Goal: Obtain resource: Download file/media

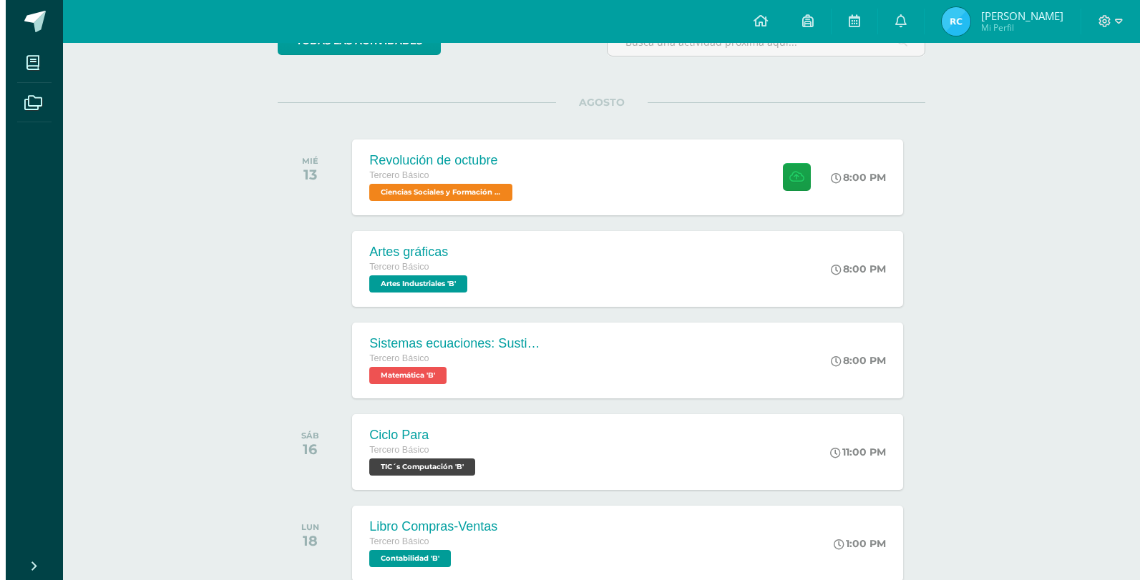
scroll to position [215, 0]
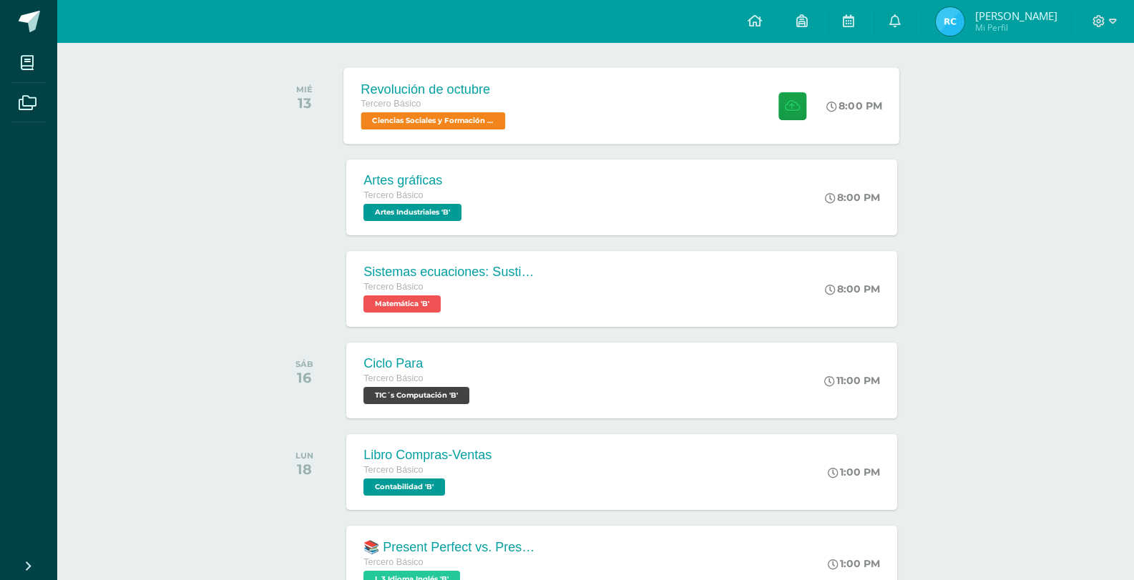
click at [553, 109] on div "Revolución de octubre Tercero Básico Ciencias Sociales y Formación Ciudadana 'B…" at bounding box center [622, 105] width 556 height 77
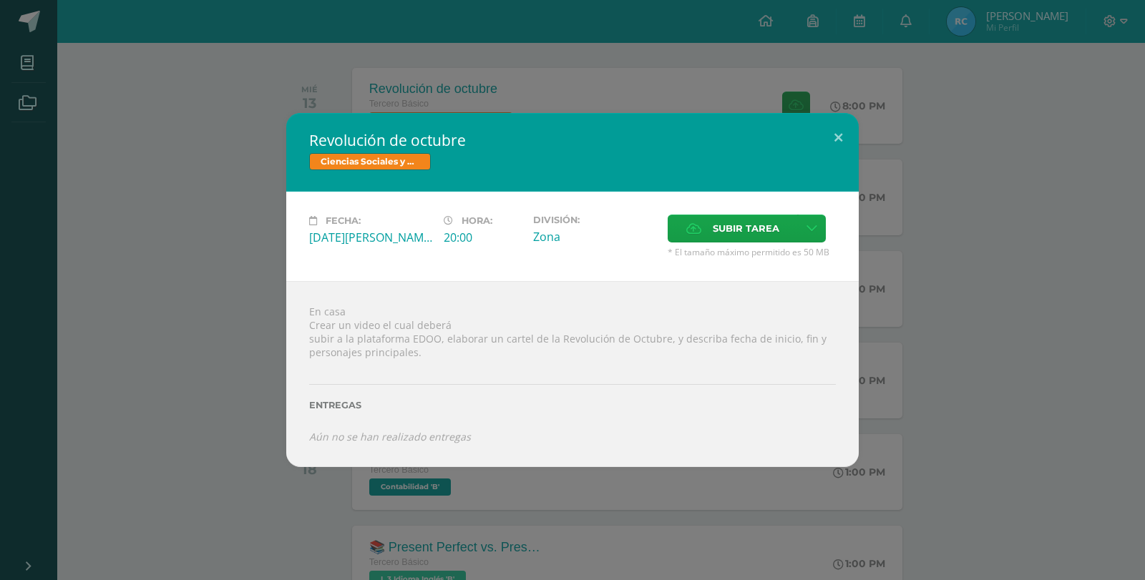
click at [264, 278] on div "Revolución de octubre Ciencias Sociales y Formación Ciudadana Fecha: [DATE][PER…" at bounding box center [572, 289] width 1133 height 353
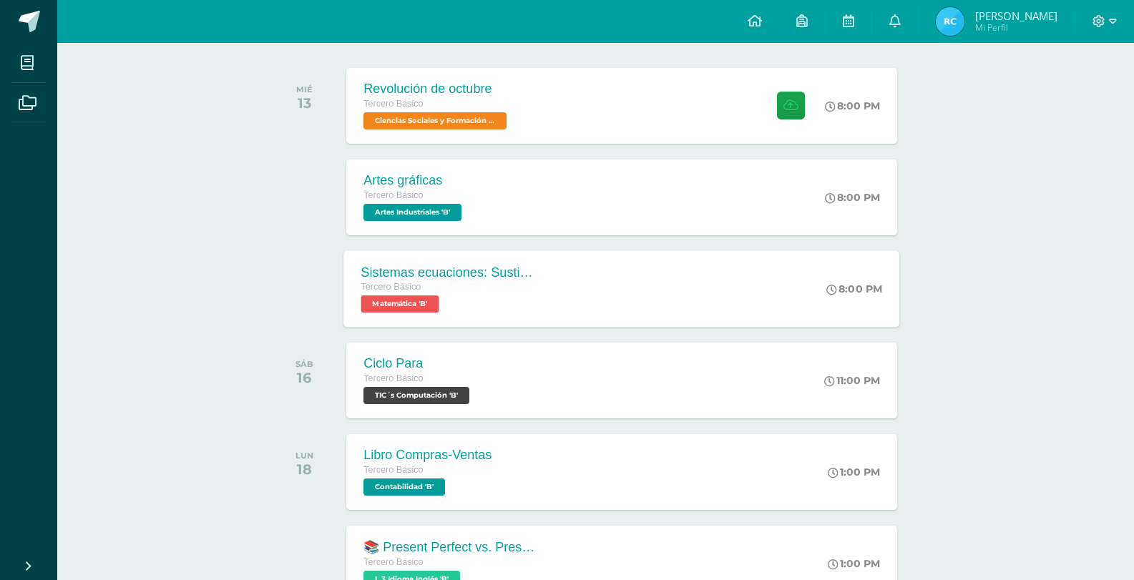
click at [419, 302] on span "Matemática 'B'" at bounding box center [400, 304] width 78 height 17
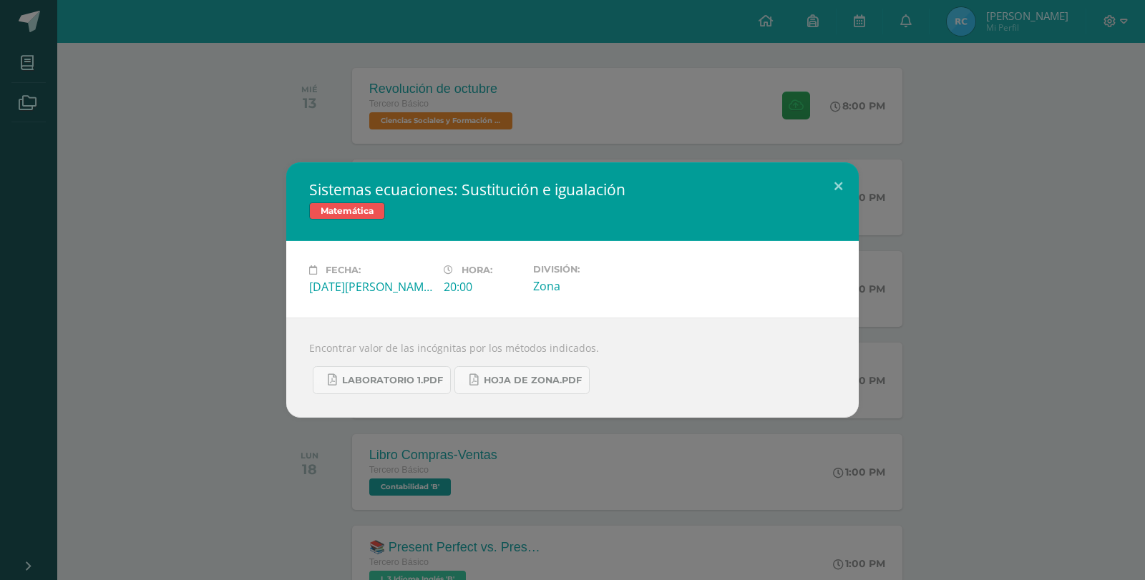
click at [219, 206] on div "Sistemas ecuaciones: Sustitución e igualación Matemática Fecha: [DATE][PERSON_N…" at bounding box center [572, 289] width 1133 height 255
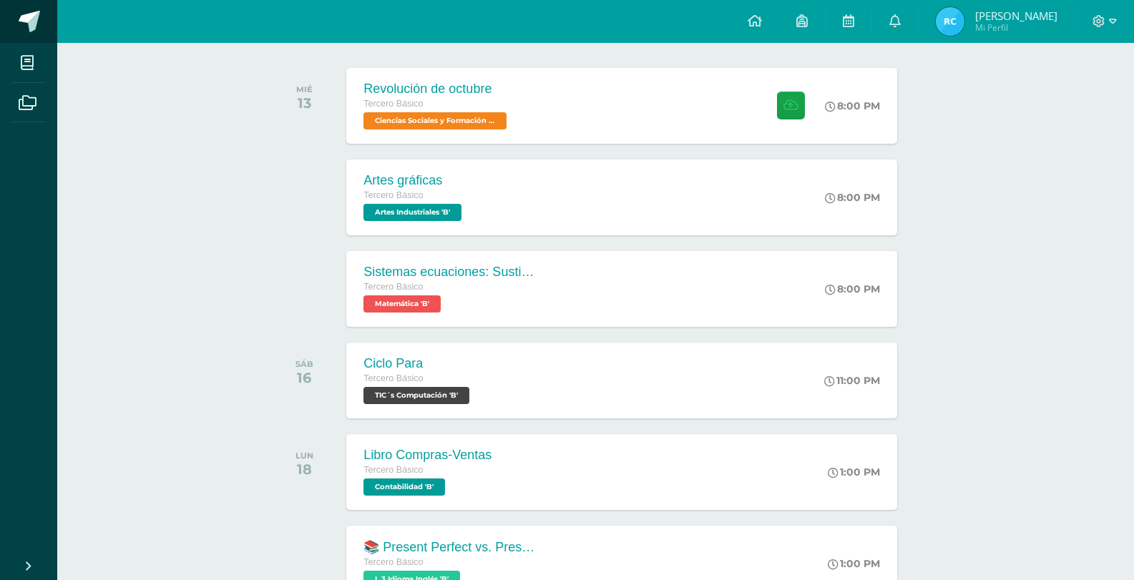
click at [41, 19] on link at bounding box center [28, 21] width 57 height 43
click at [435, 256] on div "Sistemas ecuaciones: Sustitución e igualación Tercero Básico Matemática 'B'" at bounding box center [448, 288] width 208 height 77
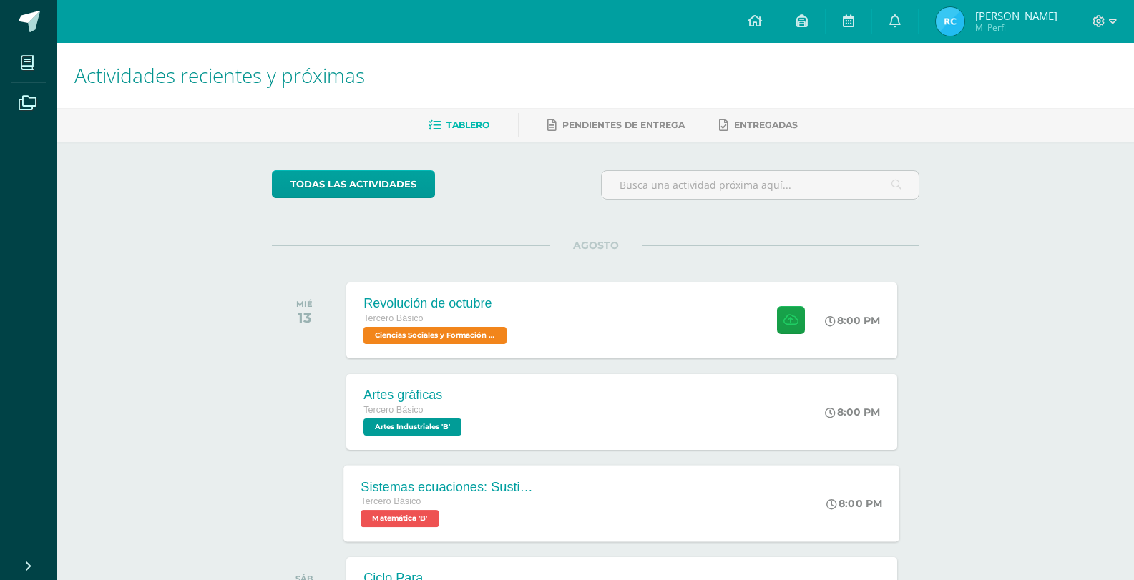
click at [453, 481] on div "Sistemas ecuaciones: Sustitución e igualación" at bounding box center [447, 486] width 173 height 15
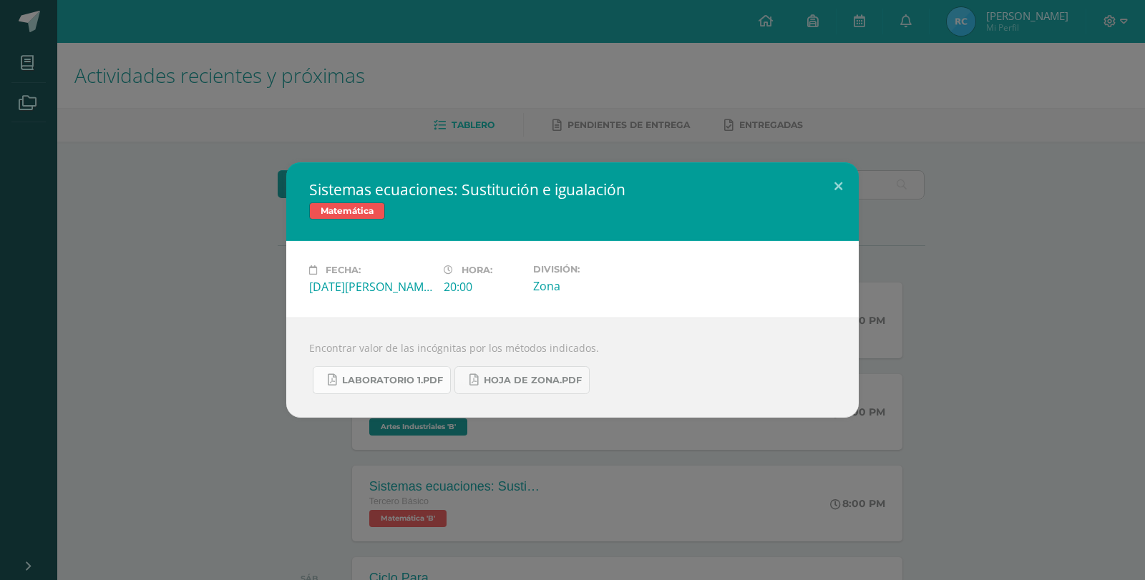
click at [389, 386] on link "Laboratorio 1.pdf" at bounding box center [382, 380] width 138 height 28
